Goal: Check status: Check status

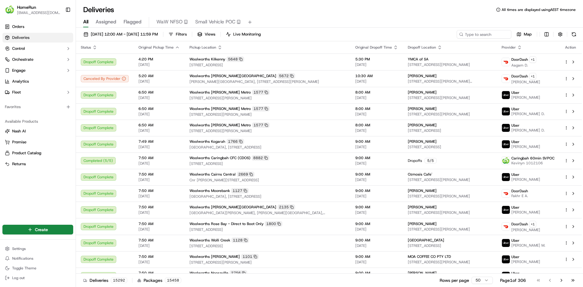
click at [428, 13] on div "Deliveries All times are displayed using AEST timezone" at bounding box center [329, 10] width 507 height 10
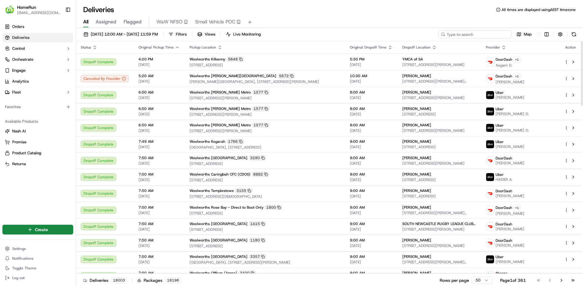
click at [485, 35] on input at bounding box center [474, 34] width 73 height 9
paste input "269437809"
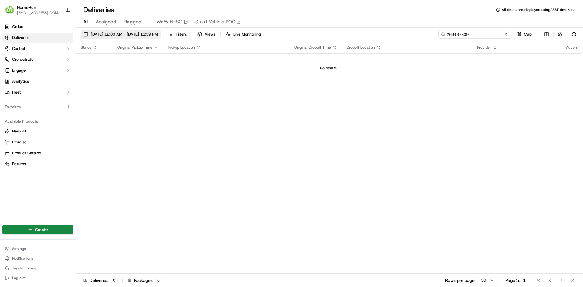
type input "269437809"
click at [161, 30] on button "[DATE] 12:00 AM - [DATE] 11:59 PM" at bounding box center [121, 34] width 80 height 9
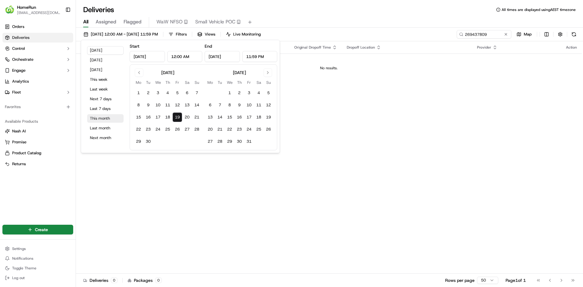
click at [105, 116] on button "This month" at bounding box center [105, 118] width 36 height 9
type input "[DATE]"
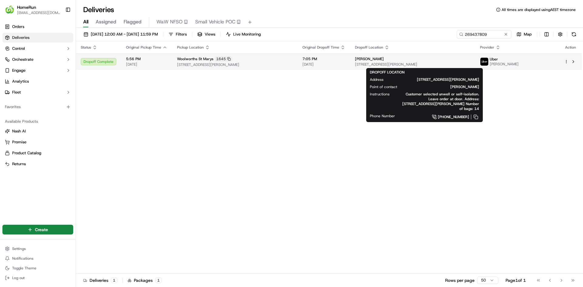
click at [471, 58] on div "[PERSON_NAME]" at bounding box center [413, 58] width 116 height 5
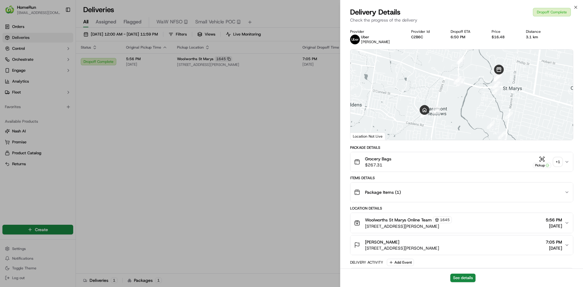
click at [561, 158] on div "+ 1" at bounding box center [558, 162] width 9 height 9
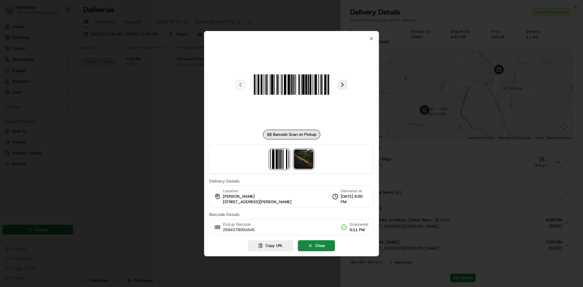
click at [306, 161] on img at bounding box center [303, 158] width 19 height 19
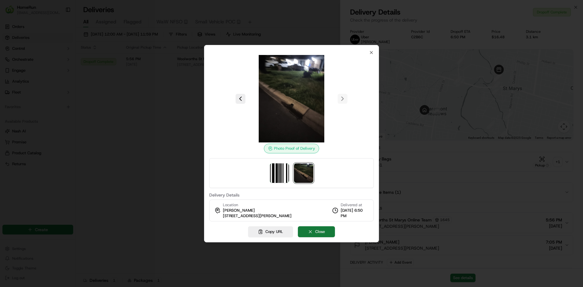
click at [316, 231] on button "Close" at bounding box center [316, 231] width 37 height 11
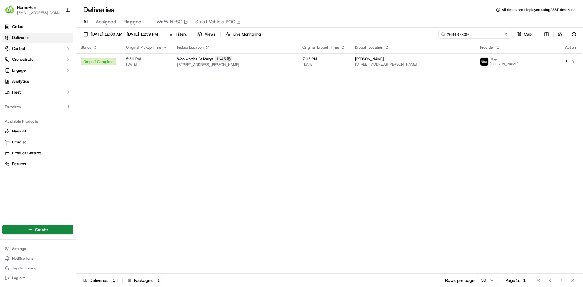
drag, startPoint x: 456, startPoint y: 31, endPoint x: 446, endPoint y: 30, distance: 10.0
click at [446, 30] on input "269437809" at bounding box center [474, 34] width 73 height 9
paste input "8362633"
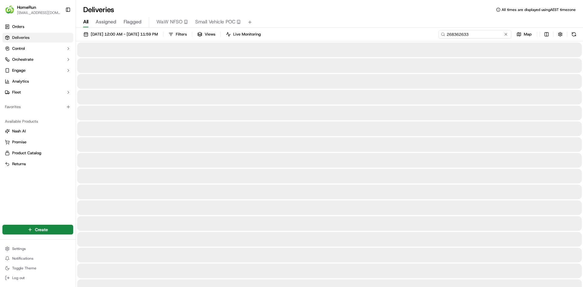
click at [477, 36] on input "268362633" at bounding box center [474, 34] width 73 height 9
type input "268362633"
click at [356, 20] on div "All Assigned Flagged WaW NFSO Small Vehicle POC" at bounding box center [329, 22] width 507 height 11
click at [492, 35] on input "268362633" at bounding box center [474, 34] width 73 height 9
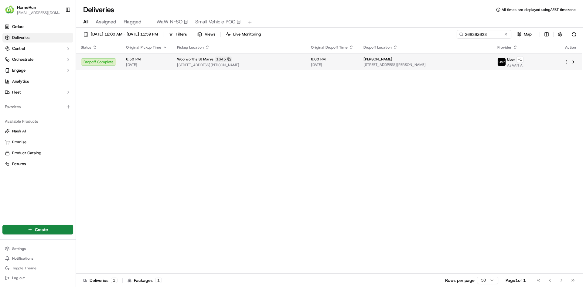
click at [474, 64] on span "[STREET_ADDRESS][PERSON_NAME]" at bounding box center [425, 64] width 124 height 5
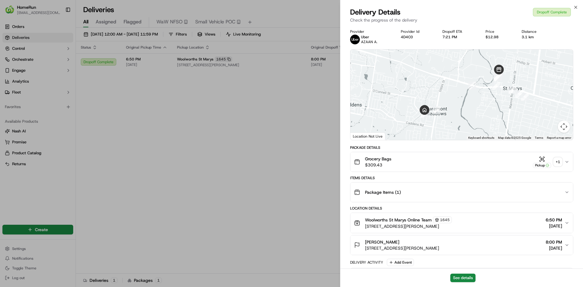
click at [551, 155] on button "Grocery Bags $309.43 Pickup + 1" at bounding box center [461, 161] width 223 height 19
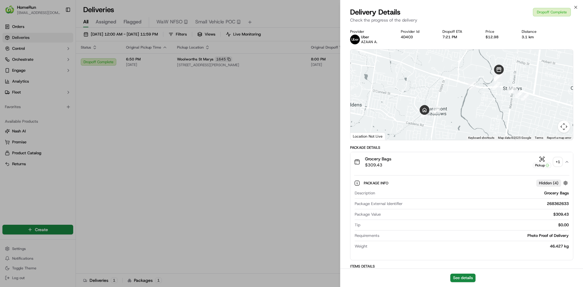
click at [556, 160] on div "+ 1" at bounding box center [558, 162] width 9 height 9
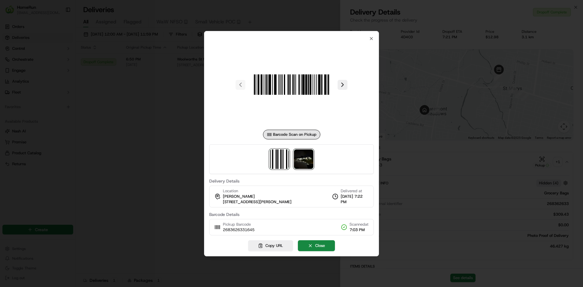
click at [305, 154] on img at bounding box center [303, 158] width 19 height 19
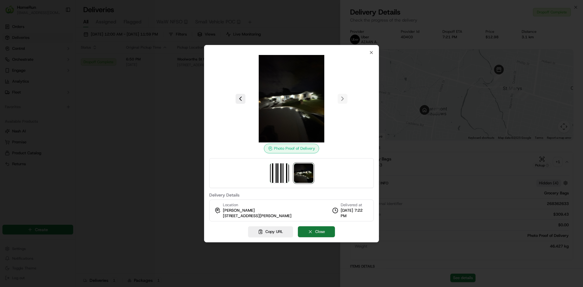
click at [318, 233] on button "Close" at bounding box center [316, 231] width 37 height 11
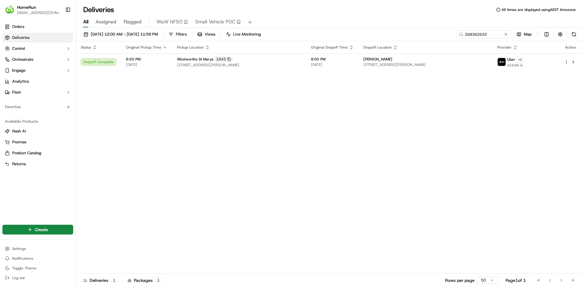
click at [506, 33] on button at bounding box center [506, 34] width 6 height 6
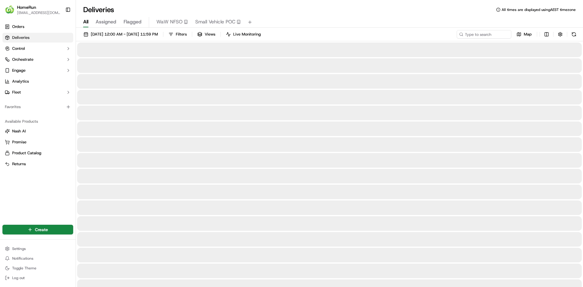
click at [482, 21] on div "All Assigned Flagged WaW NFSO Small Vehicle POC" at bounding box center [329, 22] width 507 height 11
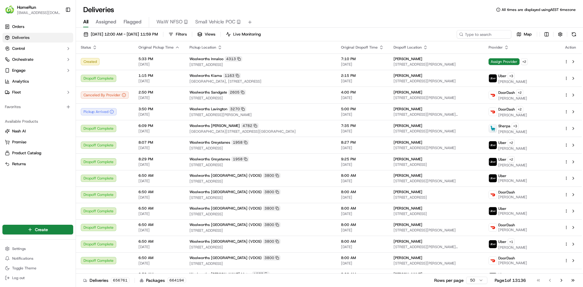
click at [421, 15] on div "All Assigned Flagged WaW NFSO Small Vehicle POC" at bounding box center [329, 21] width 507 height 13
